Goal: Task Accomplishment & Management: Complete application form

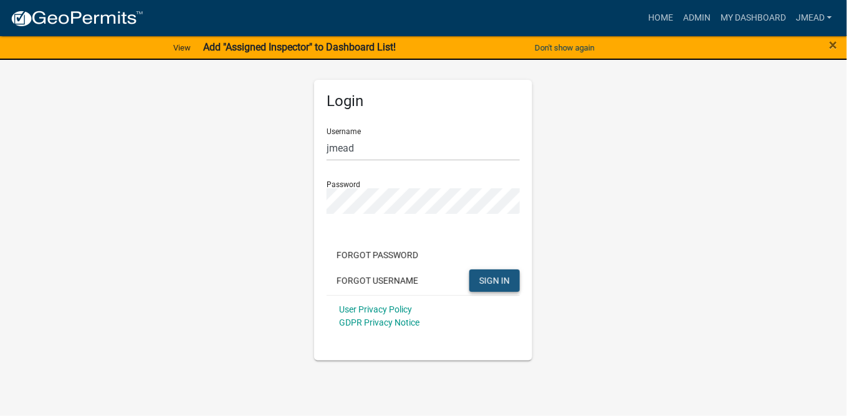
click at [516, 286] on button "SIGN IN" at bounding box center [494, 280] width 50 height 22
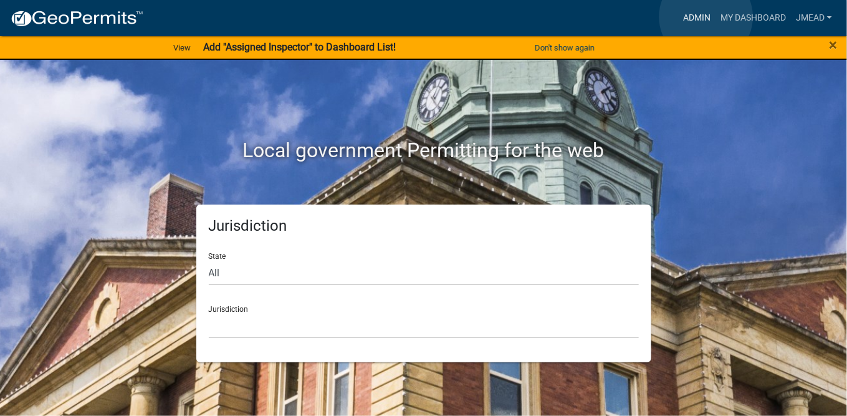
click at [706, 17] on link "Admin" at bounding box center [696, 18] width 37 height 24
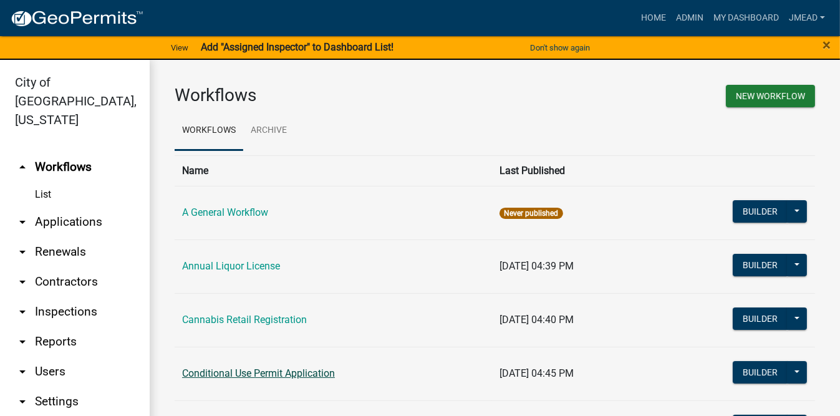
click at [297, 376] on link "Conditional Use Permit Application" at bounding box center [258, 373] width 153 height 12
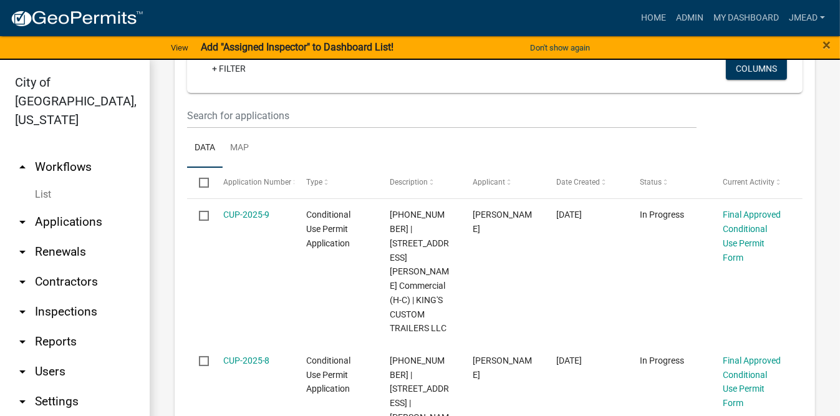
scroll to position [349, 0]
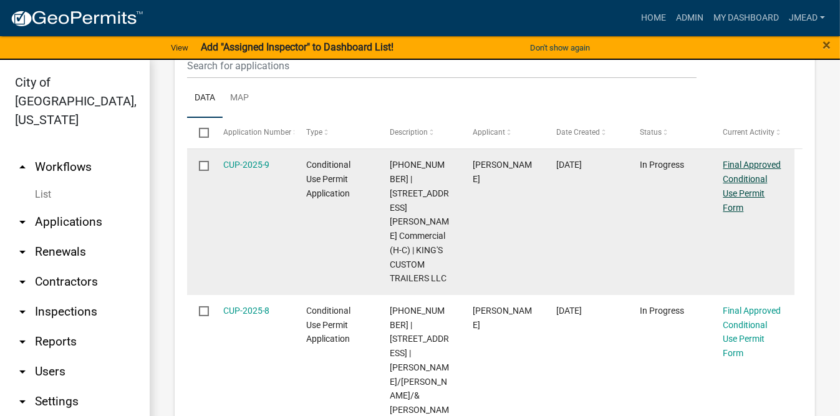
click at [759, 181] on link "Final Approved Conditional Use Permit Form" at bounding box center [752, 186] width 58 height 52
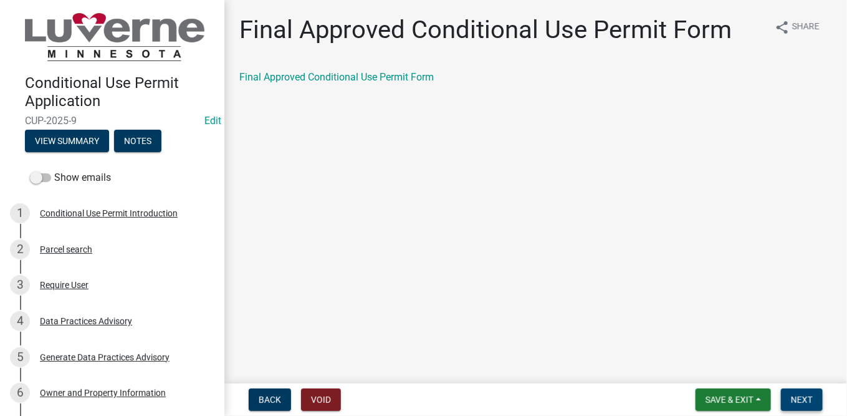
click at [800, 401] on span "Next" at bounding box center [802, 400] width 22 height 10
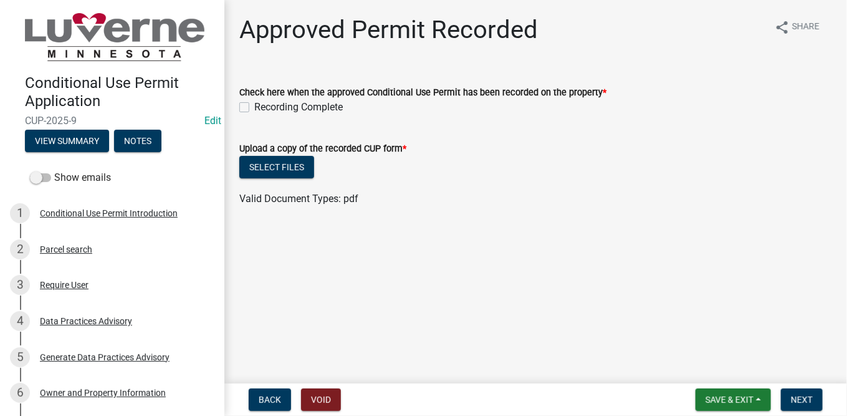
click at [249, 107] on div "Recording Complete" at bounding box center [535, 107] width 593 height 15
click at [254, 107] on label "Recording Complete" at bounding box center [298, 107] width 89 height 15
click at [254, 107] on input "Recording Complete" at bounding box center [258, 104] width 8 height 8
checkbox input "true"
click at [274, 167] on button "Select files" at bounding box center [276, 167] width 75 height 22
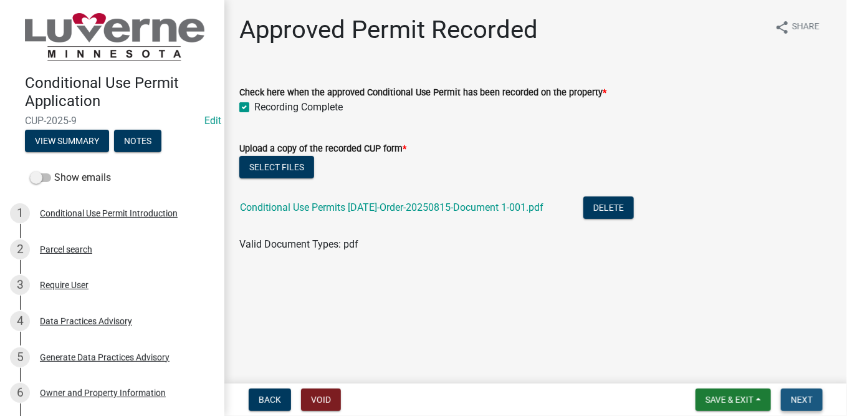
drag, startPoint x: 805, startPoint y: 402, endPoint x: 800, endPoint y: 395, distance: 8.9
click at [805, 402] on span "Next" at bounding box center [802, 400] width 22 height 10
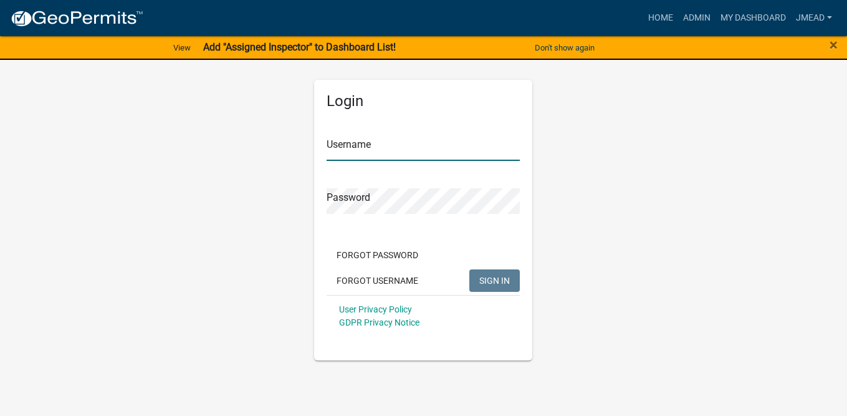
type input "jmead"
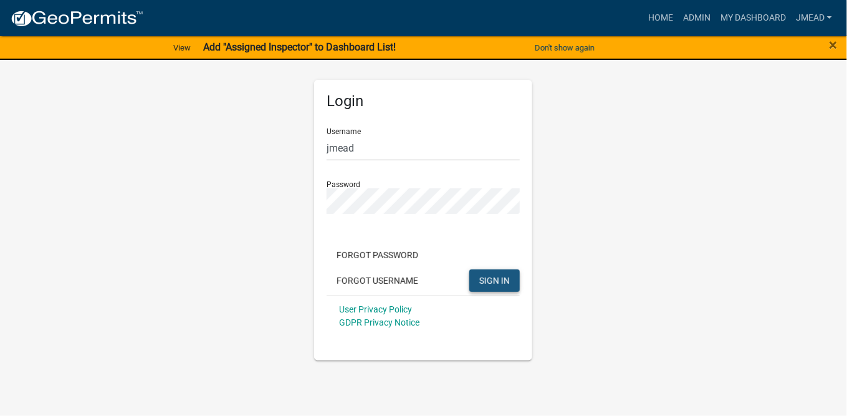
click at [511, 280] on button "SIGN IN" at bounding box center [494, 280] width 50 height 22
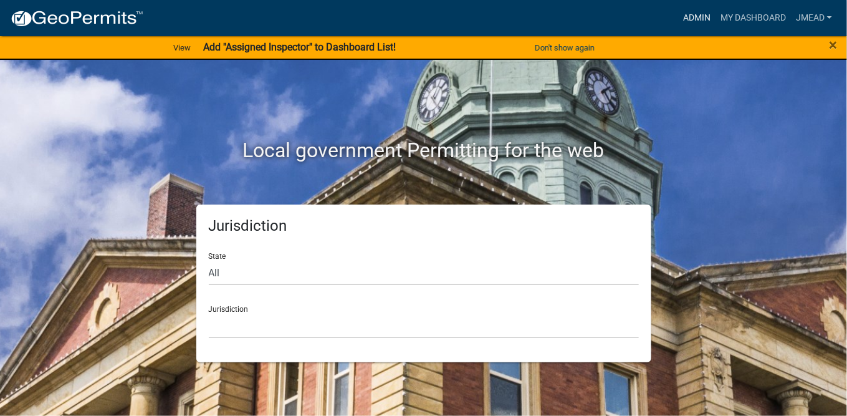
click at [701, 13] on link "Admin" at bounding box center [696, 18] width 37 height 24
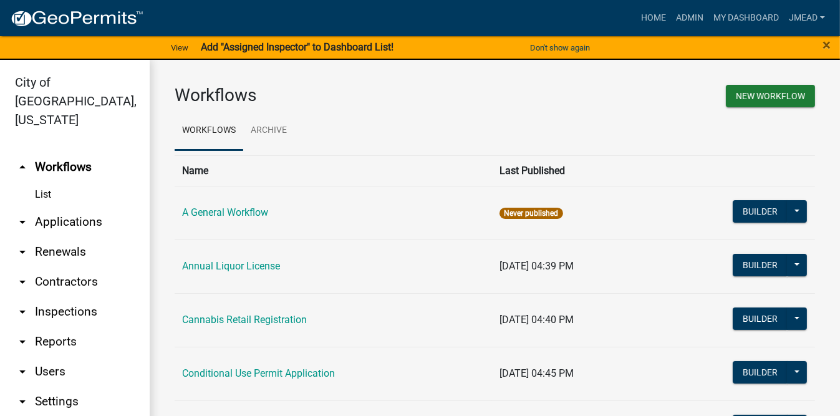
click at [272, 373] on link "Conditional Use Permit Application" at bounding box center [258, 373] width 153 height 12
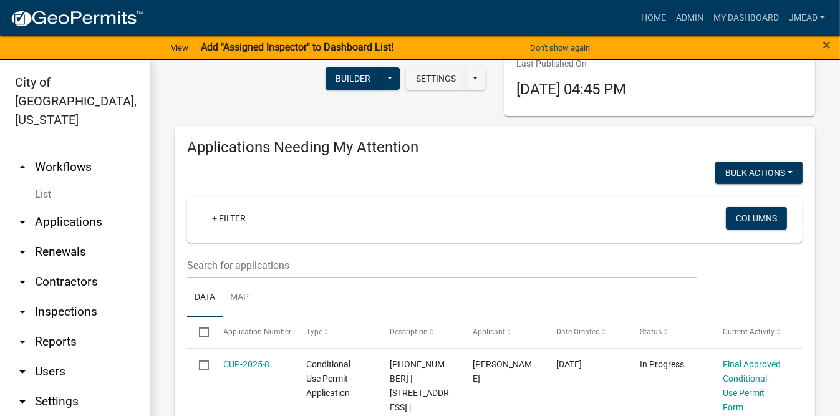
scroll to position [249, 0]
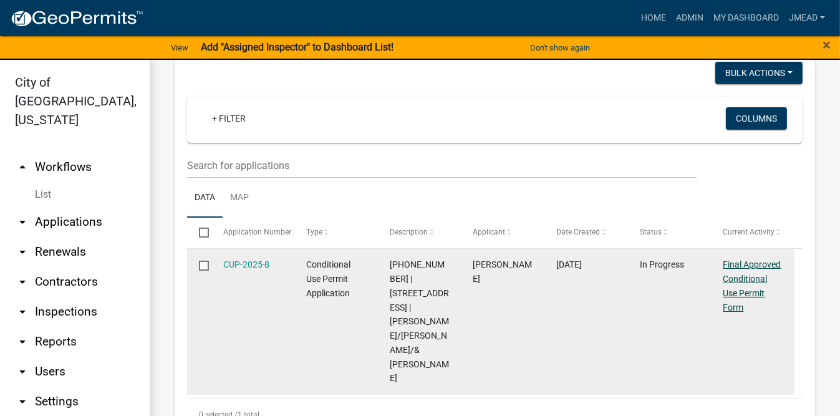
click at [747, 276] on link "Final Approved Conditional Use Permit Form" at bounding box center [752, 285] width 58 height 52
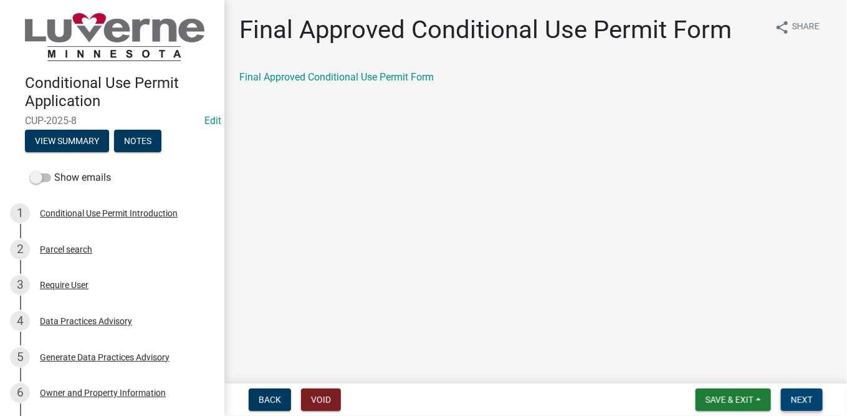
click at [808, 398] on span "Next" at bounding box center [802, 400] width 22 height 10
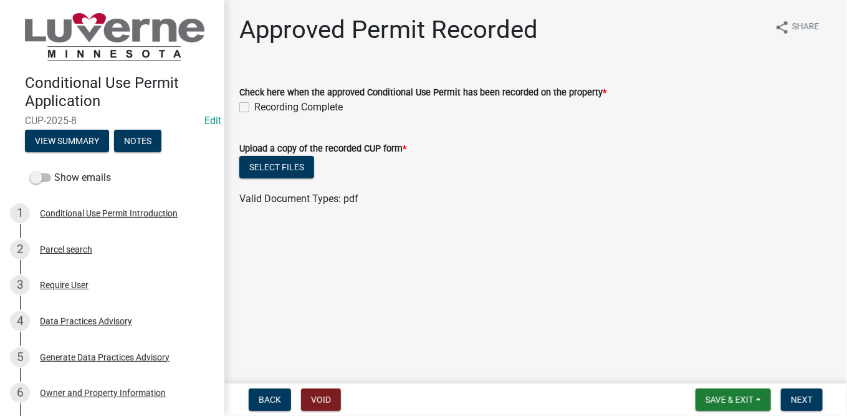
click at [254, 108] on label "Recording Complete" at bounding box center [298, 107] width 89 height 15
click at [254, 108] on input "Recording Complete" at bounding box center [258, 104] width 8 height 8
checkbox input "true"
click at [291, 170] on button "Select files" at bounding box center [276, 167] width 75 height 22
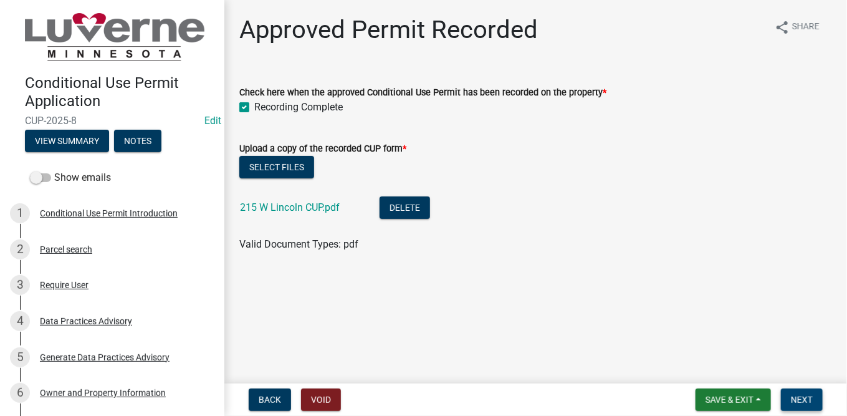
click at [800, 397] on span "Next" at bounding box center [802, 400] width 22 height 10
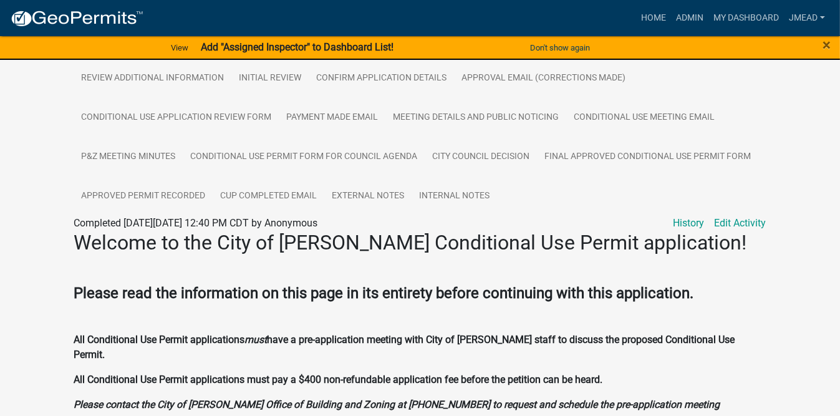
scroll to position [375, 0]
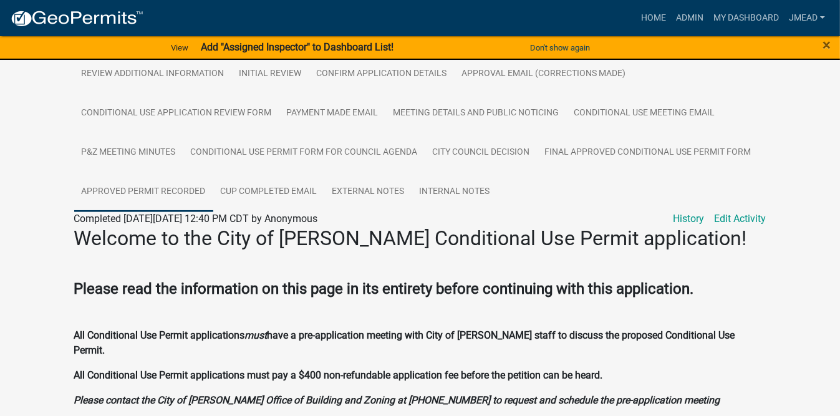
click at [122, 182] on link "Approved Permit Recorded" at bounding box center [143, 192] width 139 height 40
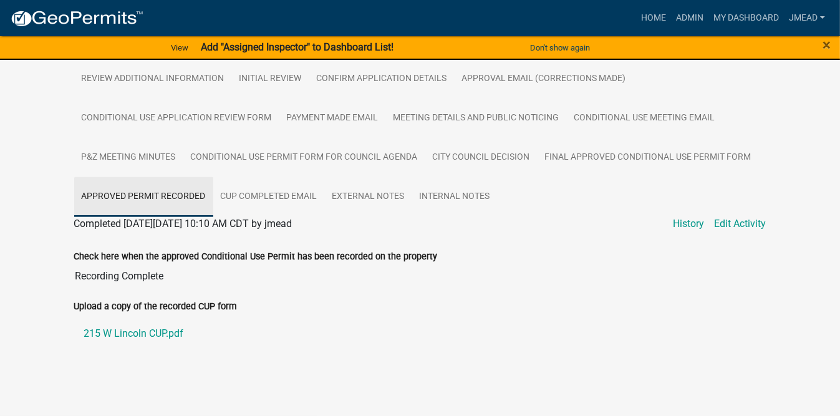
scroll to position [357, 0]
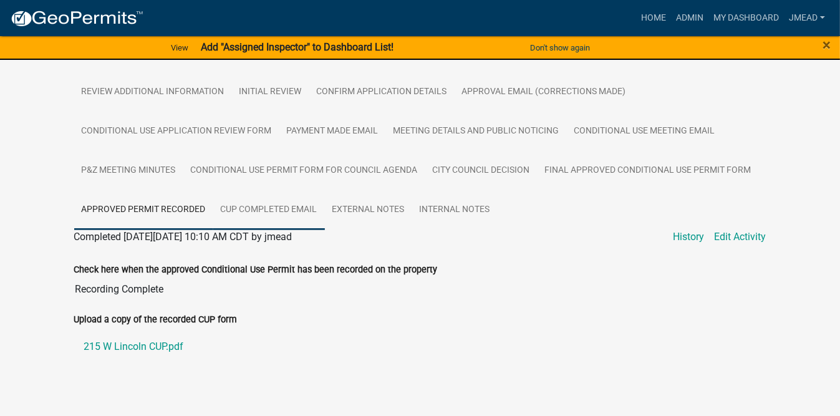
click at [284, 193] on link "CUP Completed Email" at bounding box center [269, 210] width 112 height 40
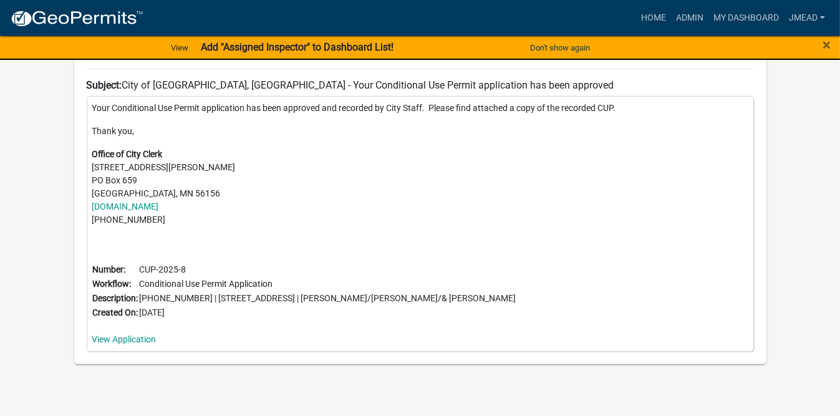
scroll to position [771, 0]
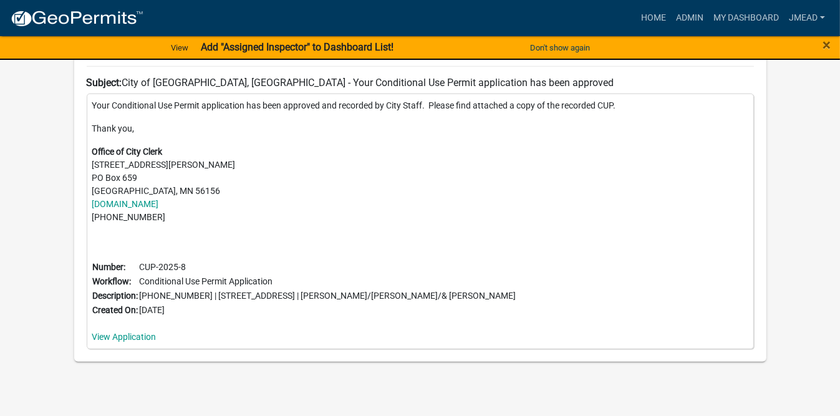
click at [656, 16] on link "Home" at bounding box center [653, 18] width 35 height 24
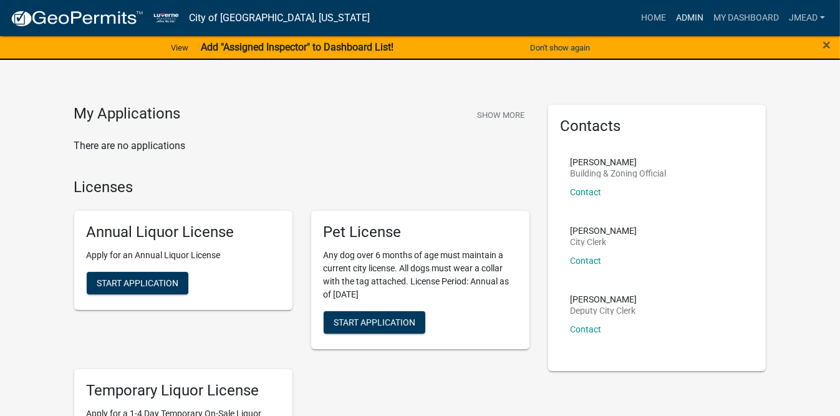
click at [693, 16] on link "Admin" at bounding box center [689, 18] width 37 height 24
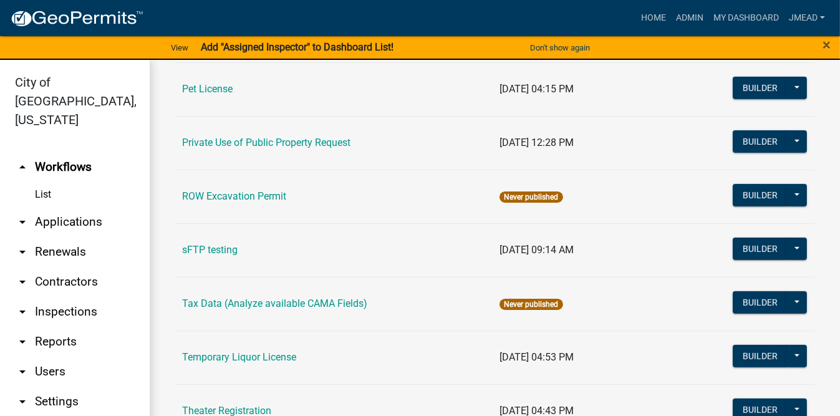
scroll to position [648, 0]
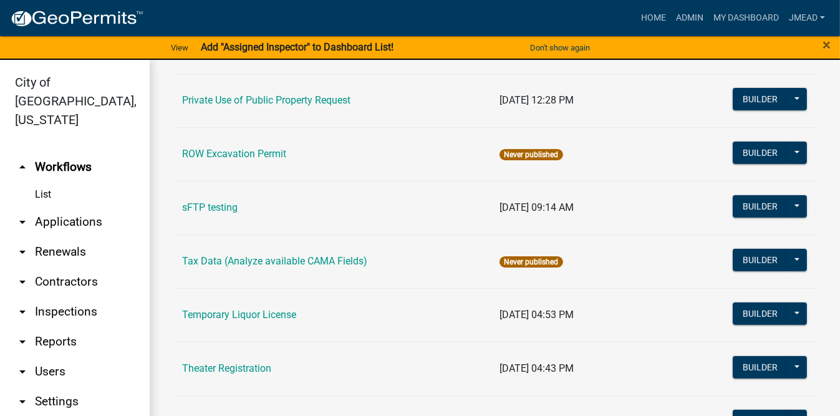
click at [26, 214] on icon "arrow_drop_down" at bounding box center [22, 221] width 15 height 15
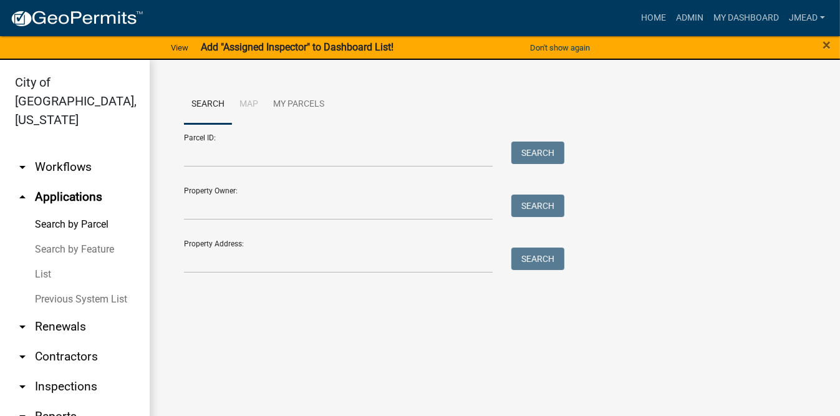
click at [44, 262] on link "List" at bounding box center [75, 274] width 150 height 25
